Goal: Task Accomplishment & Management: Complete application form

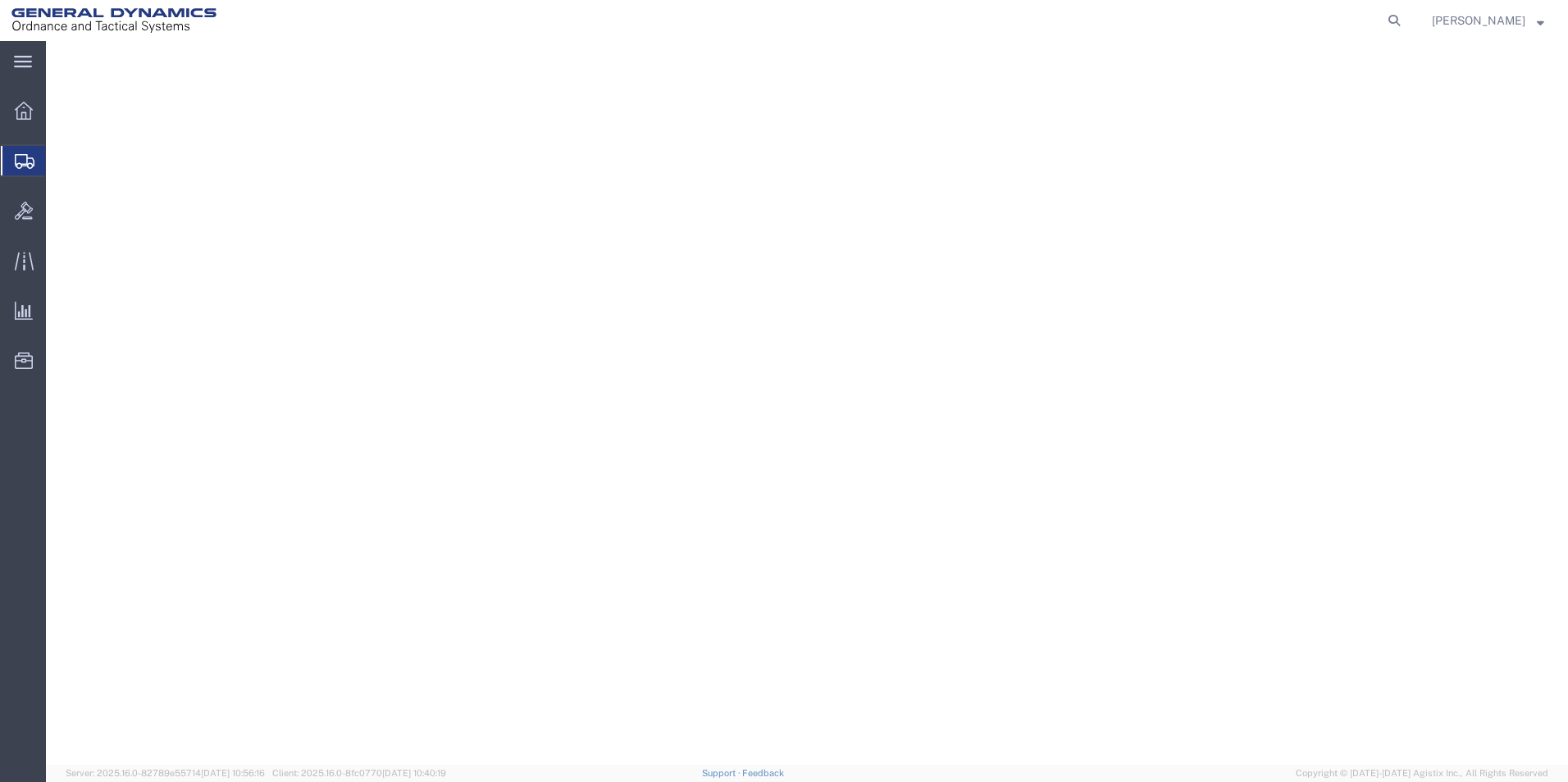
select select "310"
select select "PA"
select select
select select "PA"
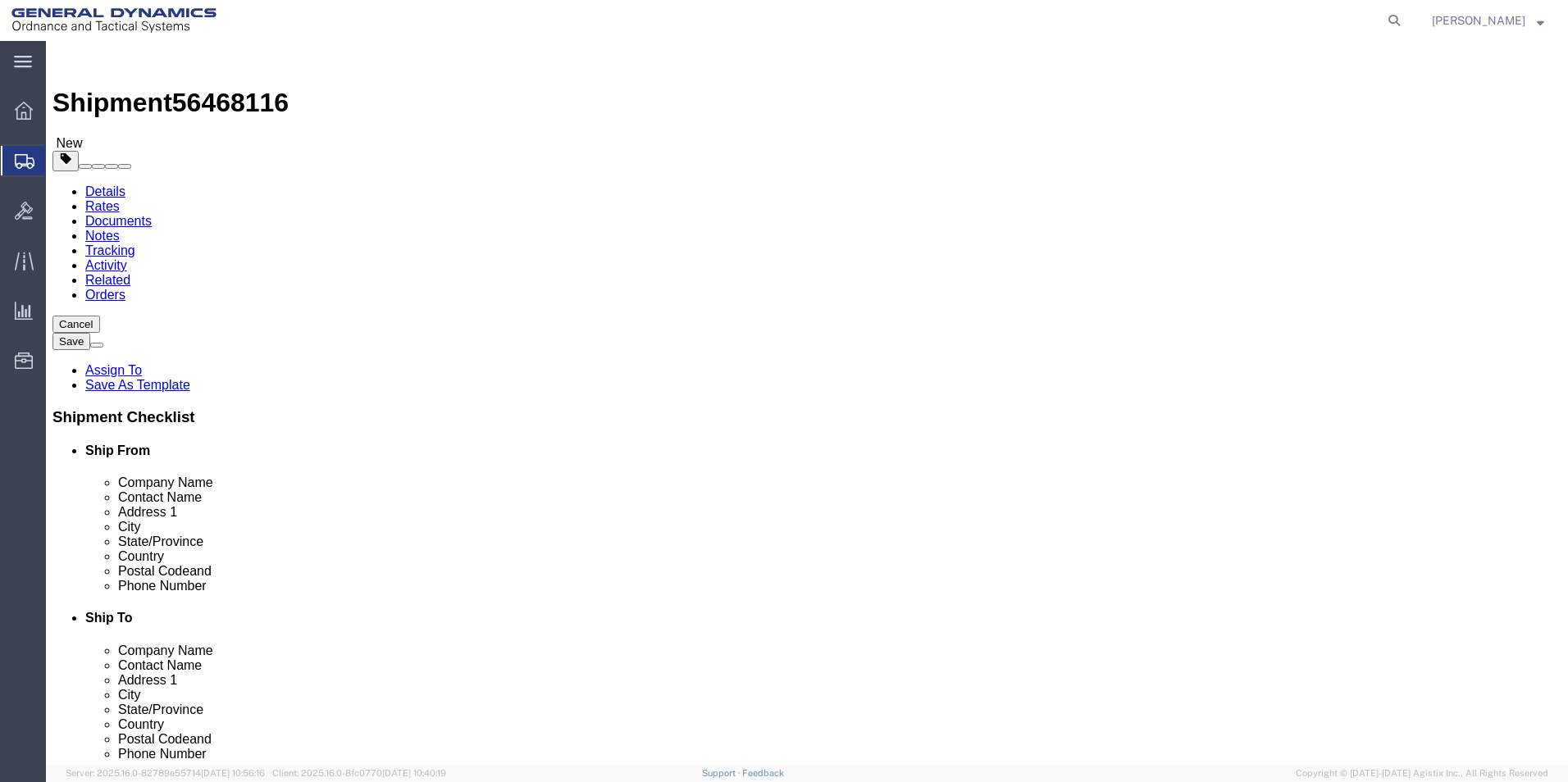
scroll to position [684, 0]
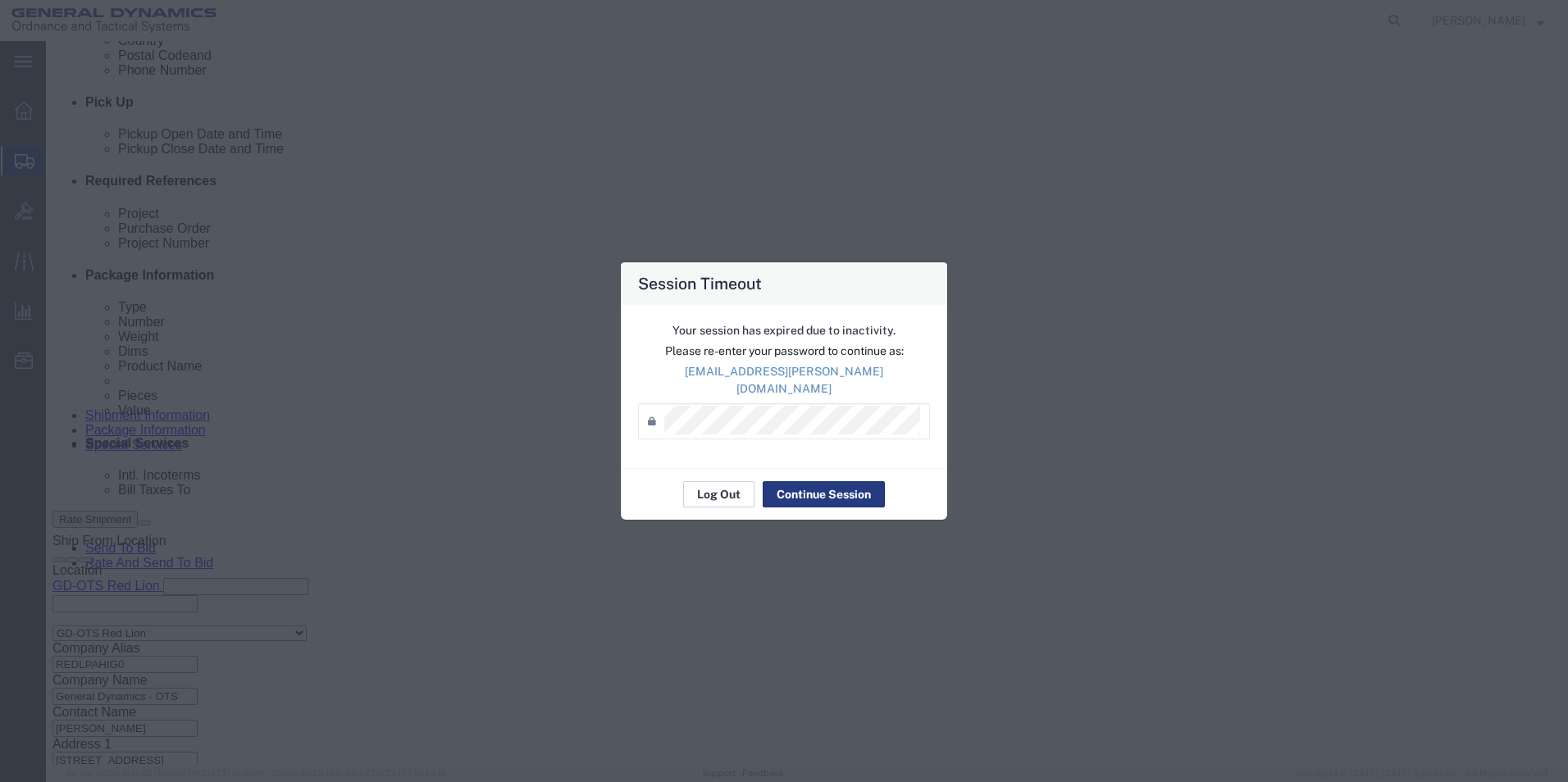
click at [706, 488] on button "Log Out" at bounding box center [719, 494] width 72 height 26
